Goal: Check status: Check status

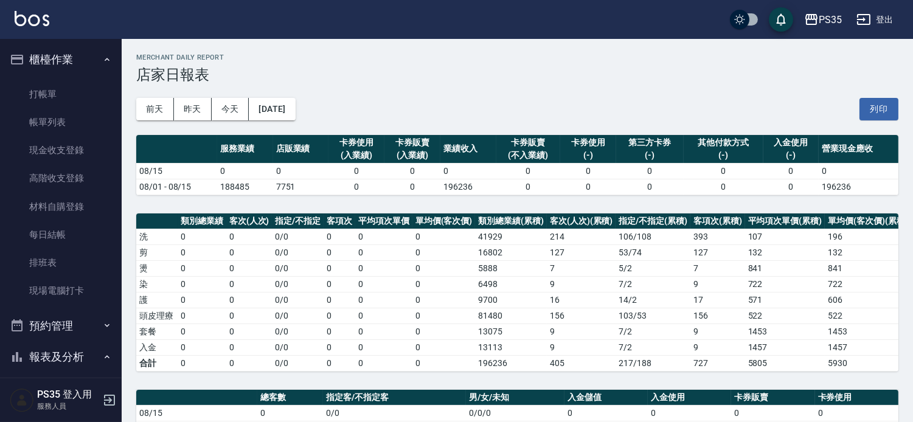
scroll to position [270, 0]
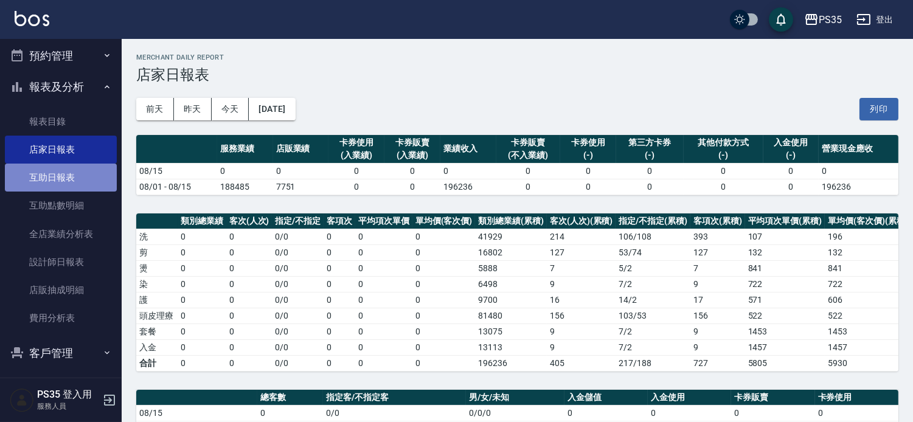
click at [67, 183] on link "互助日報表" at bounding box center [61, 178] width 112 height 28
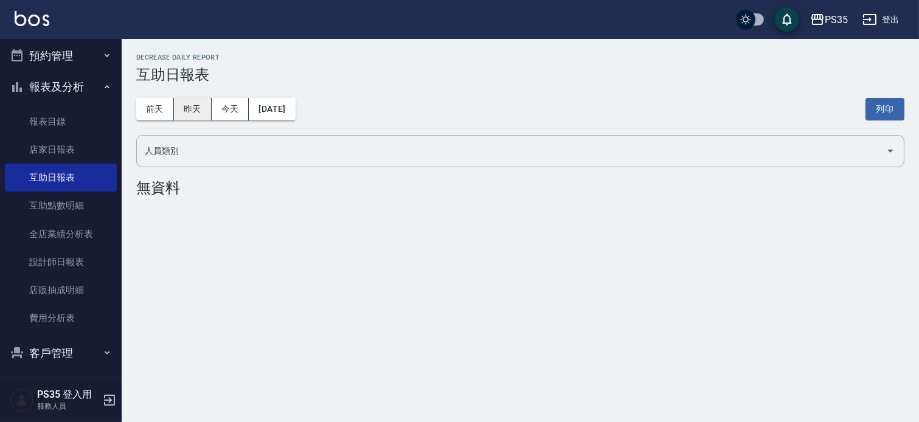
click at [190, 106] on button "昨天" at bounding box center [193, 109] width 38 height 23
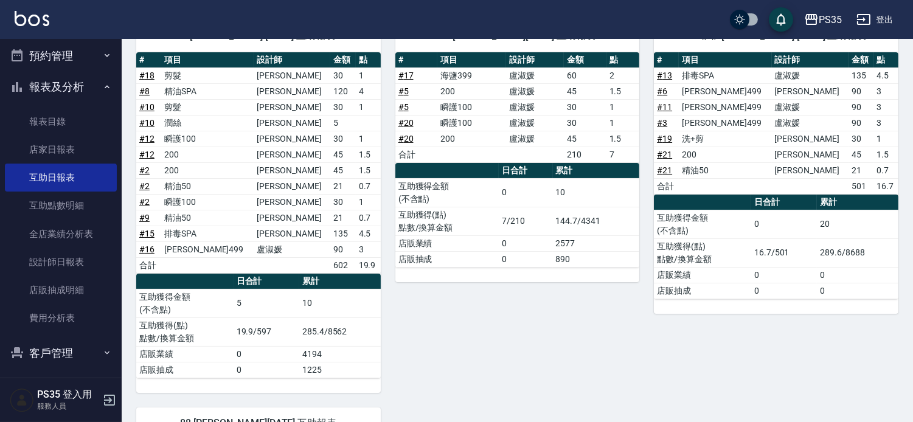
scroll to position [135, 0]
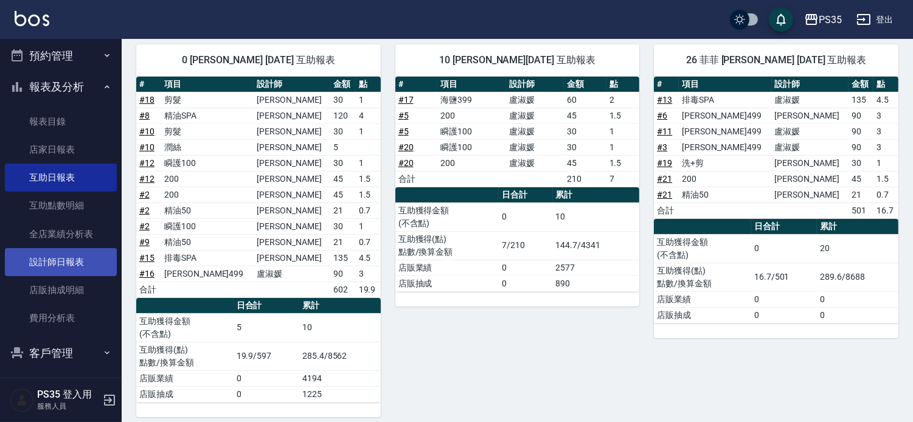
click at [83, 265] on link "設計師日報表" at bounding box center [61, 262] width 112 height 28
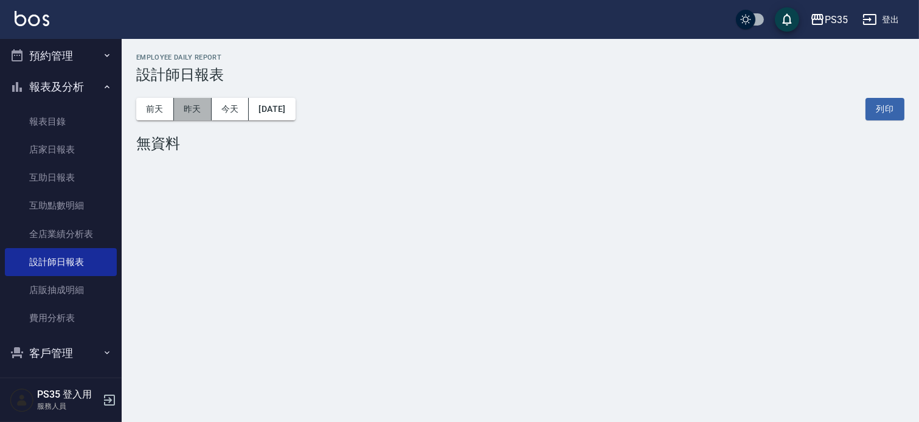
click at [190, 99] on button "昨天" at bounding box center [193, 109] width 38 height 23
